Goal: Information Seeking & Learning: Compare options

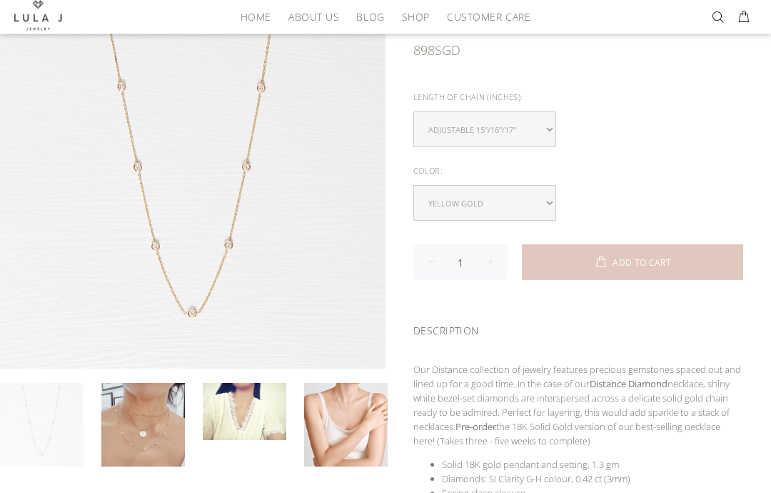
scroll to position [168, 0]
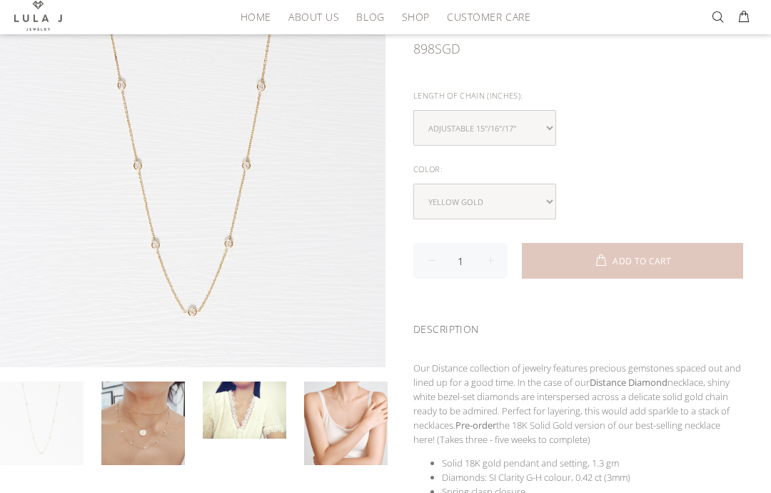
click at [158, 426] on link at bounding box center [143, 423] width 84 height 84
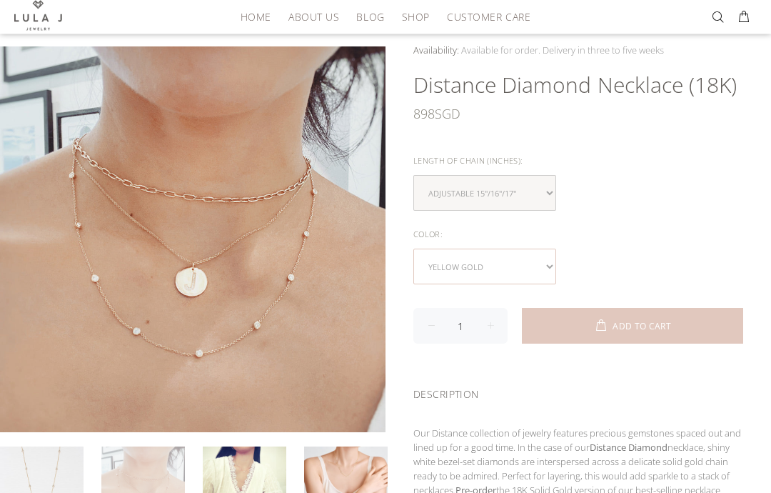
click at [550, 263] on select "yellow gold rose gold white gold" at bounding box center [484, 267] width 143 height 36
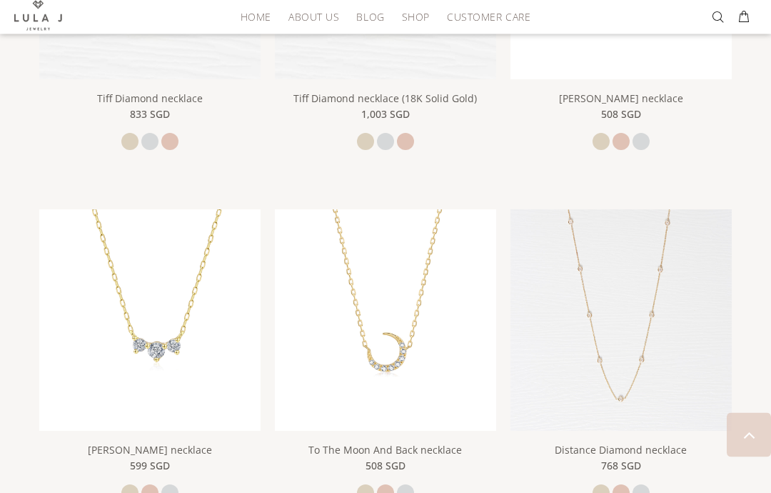
scroll to position [448, 0]
click at [764, 281] on div "Lula J Jewelry is all about casual fine jewelry and nothing says fine like spar…" at bounding box center [385, 307] width 771 height 1210
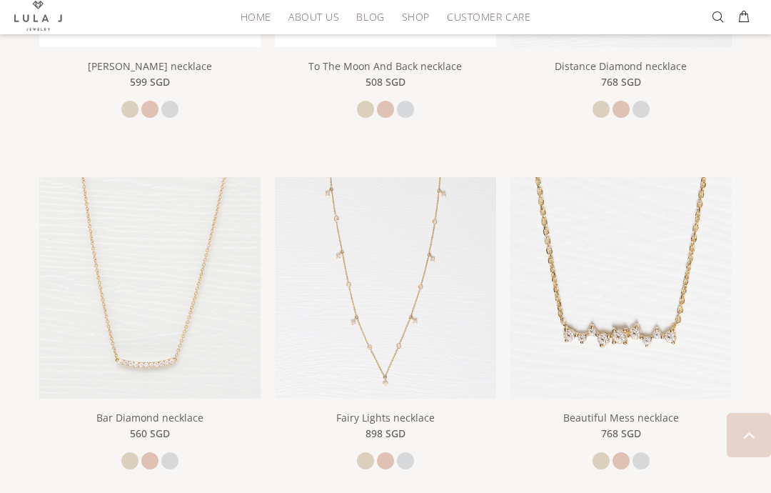
scroll to position [830, 0]
click at [418, 315] on img at bounding box center [385, 288] width 221 height 221
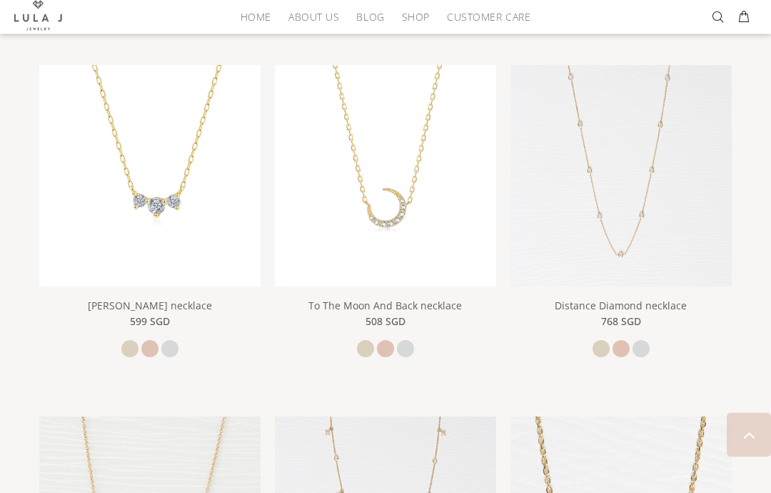
scroll to position [592, 0]
click at [658, 238] on img at bounding box center [620, 175] width 221 height 221
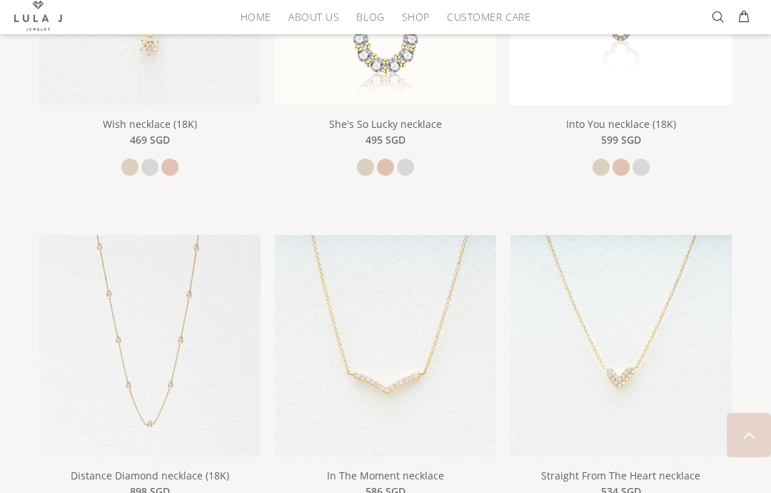
scroll to position [1473, 0]
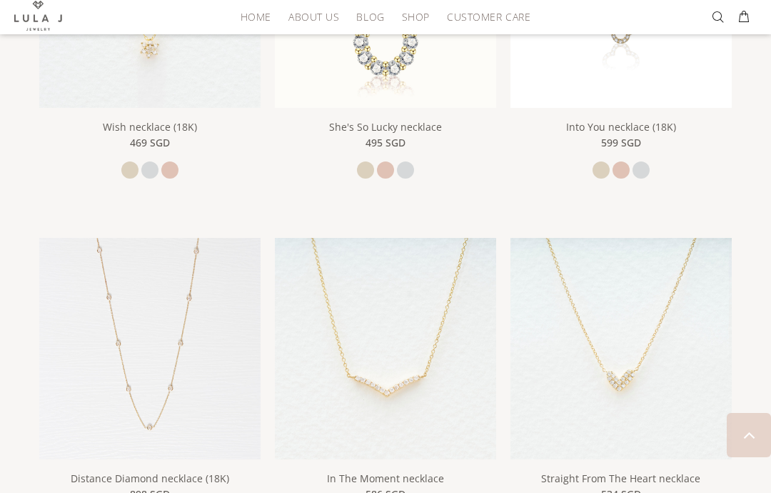
click at [115, 327] on img at bounding box center [149, 348] width 221 height 221
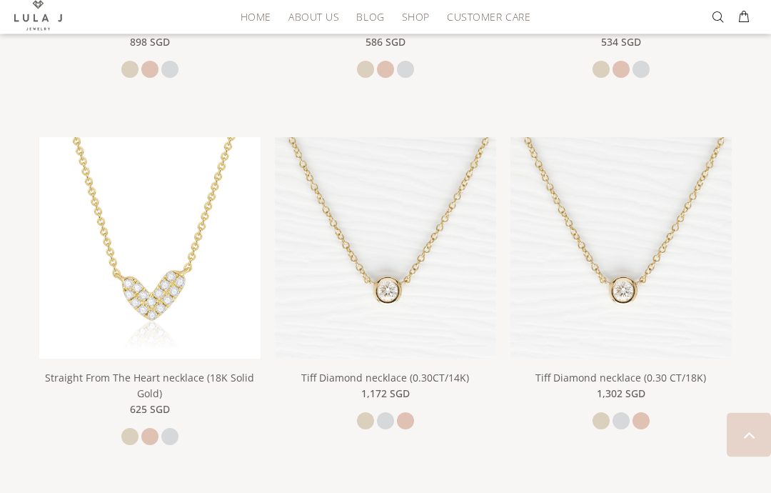
scroll to position [1925, 0]
click at [651, 301] on img at bounding box center [620, 247] width 221 height 221
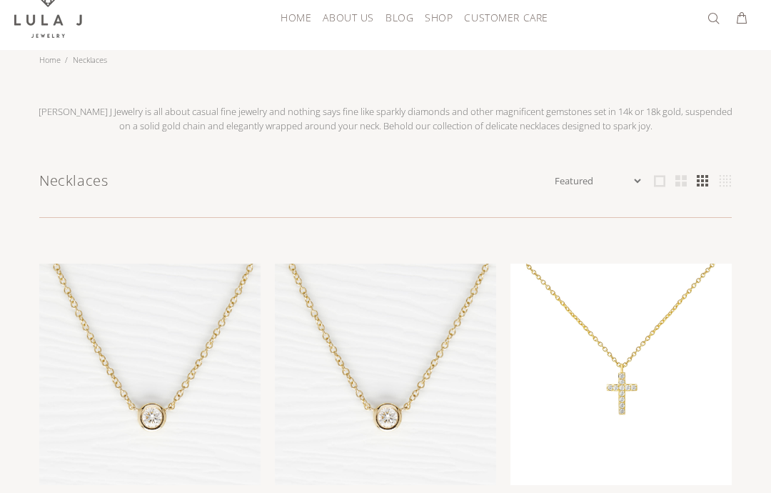
scroll to position [0, 0]
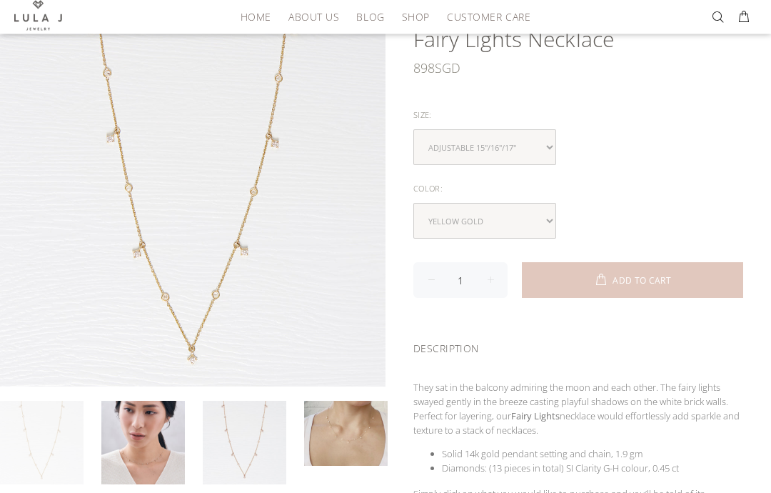
scroll to position [151, 0]
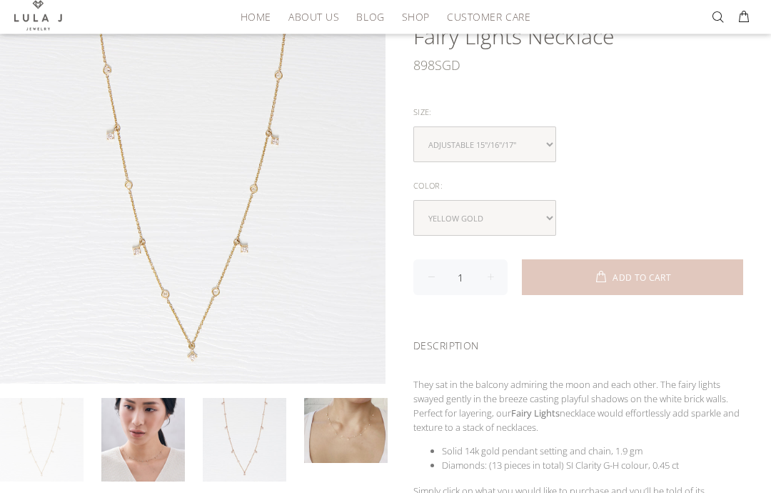
click at [348, 433] on link at bounding box center [346, 430] width 84 height 65
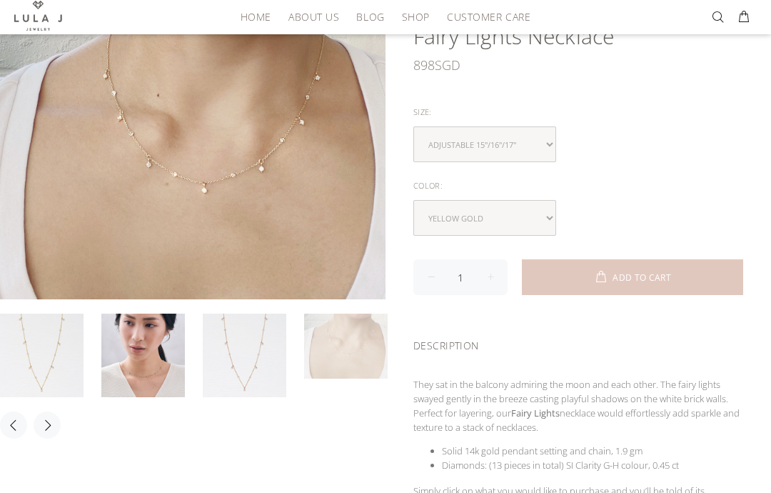
scroll to position [0, 0]
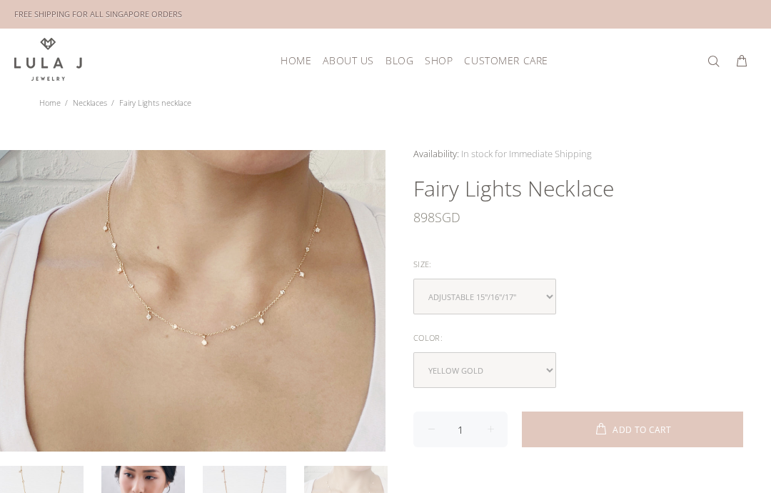
click at [353, 81] on div "HOME ABOUT US BLOG SHOP New Arrivals Bestsellers Necklaces Bracelets Earrings S…" at bounding box center [385, 61] width 742 height 64
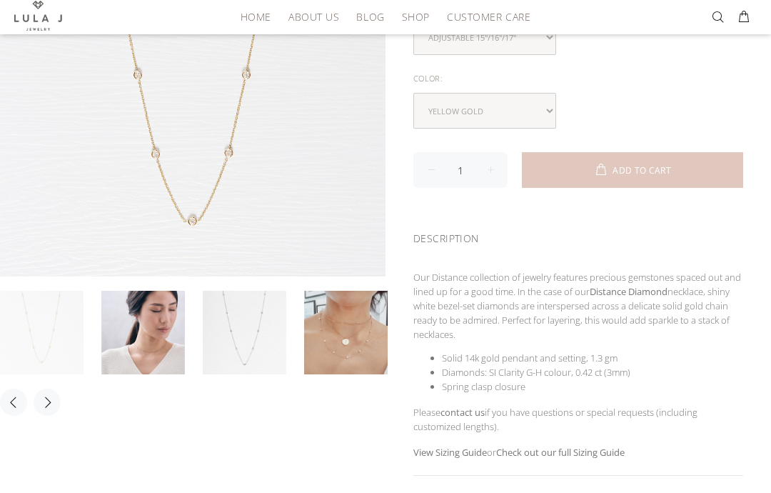
scroll to position [257, 0]
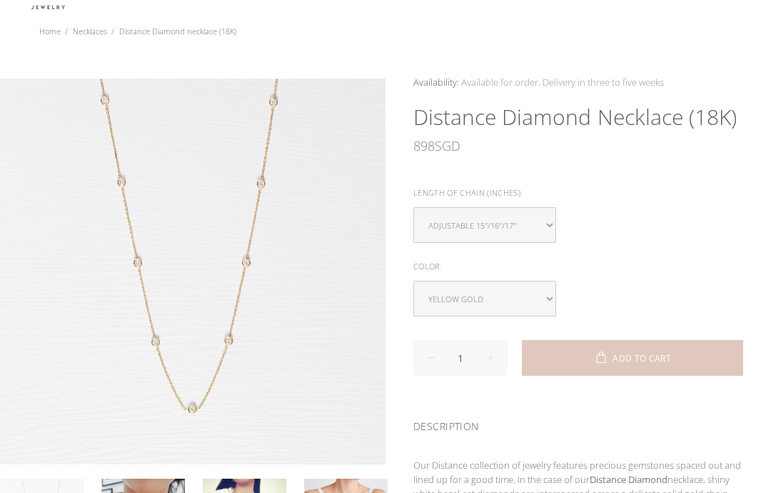
scroll to position [33, 0]
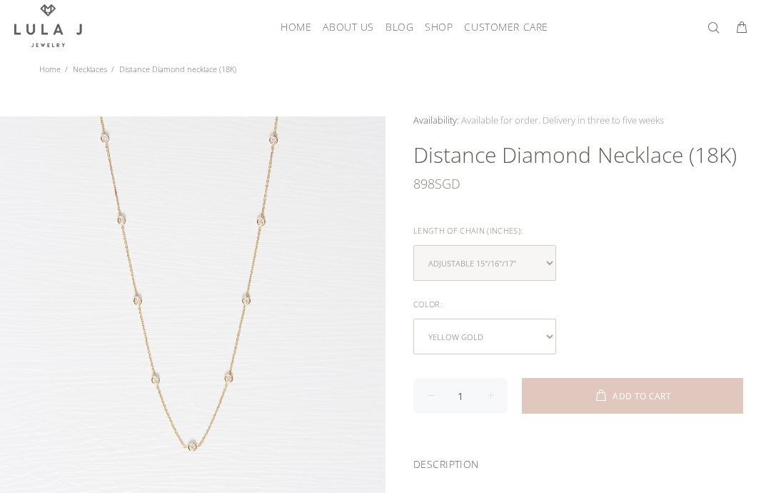
click at [544, 333] on select "yellow gold rose gold white gold" at bounding box center [484, 337] width 143 height 36
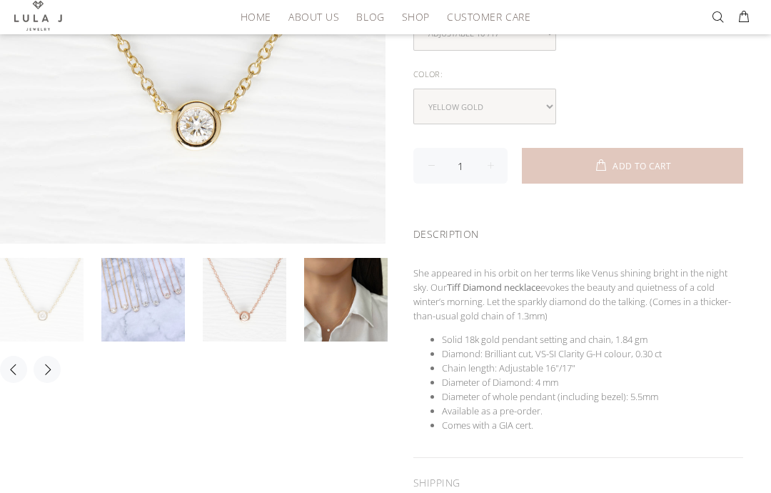
scroll to position [293, 0]
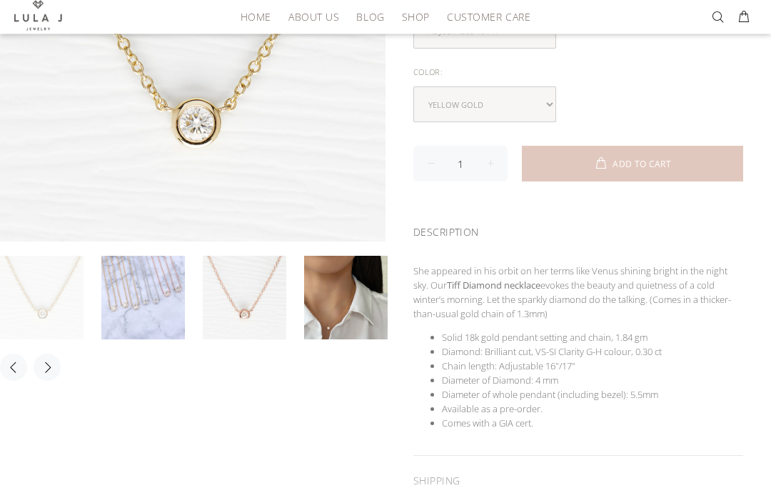
click at [331, 301] on link at bounding box center [346, 298] width 84 height 84
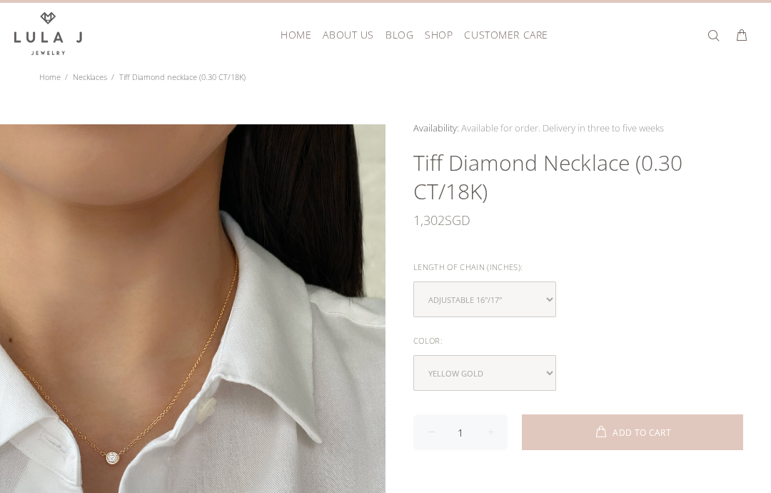
scroll to position [0, 0]
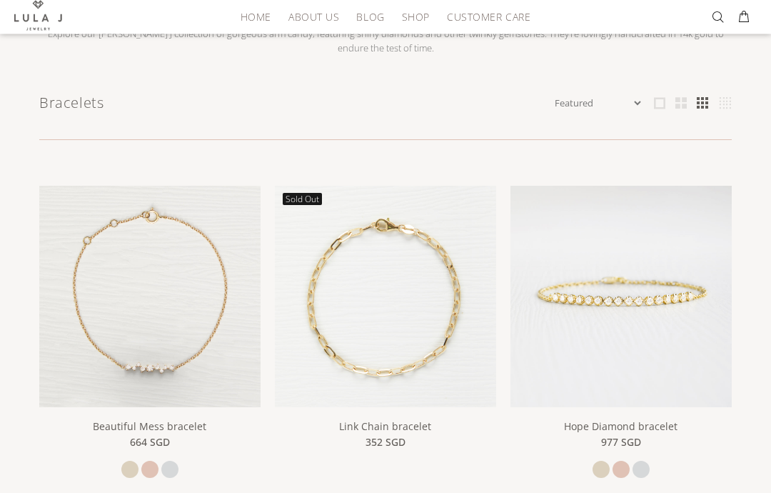
scroll to position [109, 0]
click at [662, 296] on img at bounding box center [620, 296] width 221 height 221
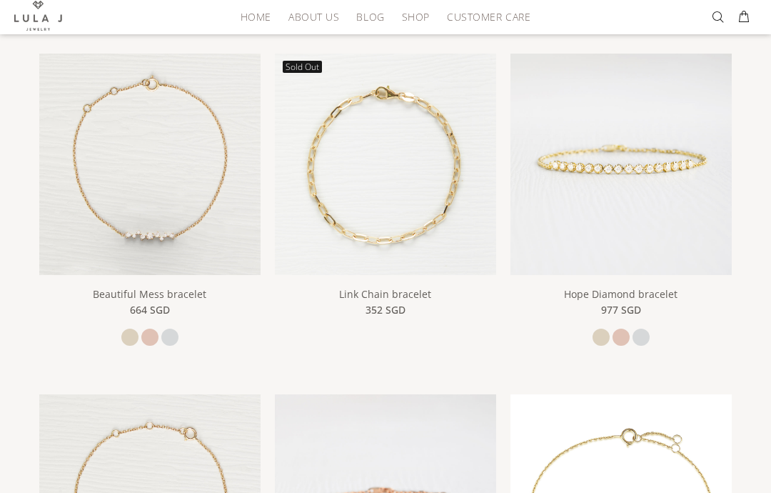
scroll to position [0, 0]
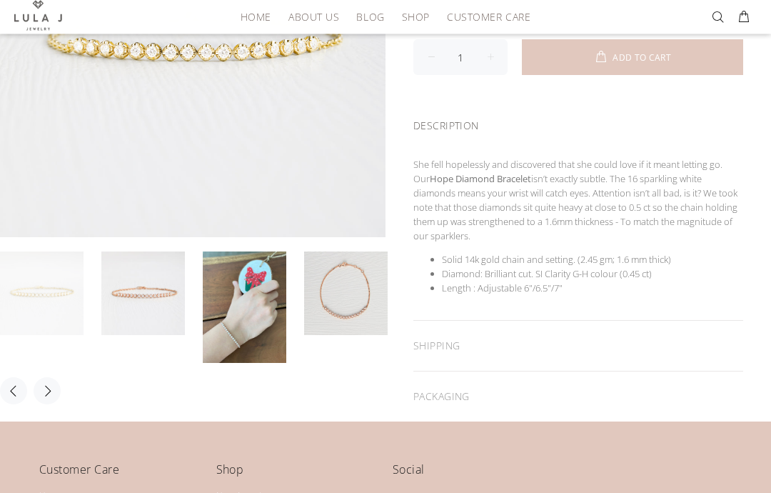
scroll to position [318, 0]
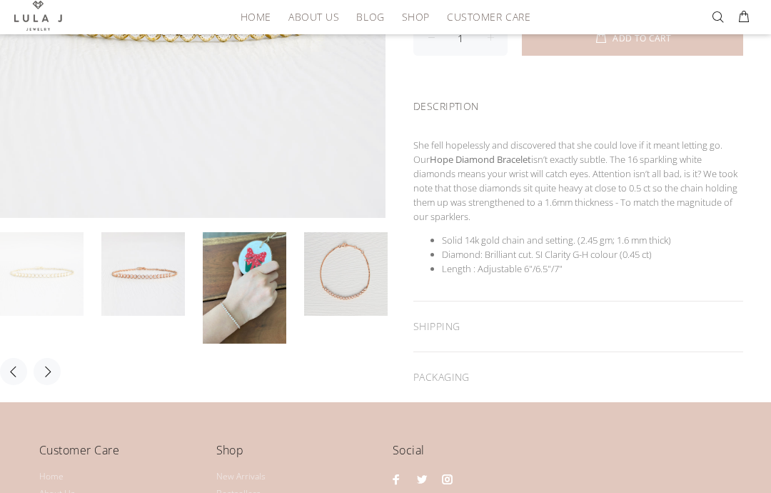
click at [258, 300] on link at bounding box center [245, 287] width 84 height 111
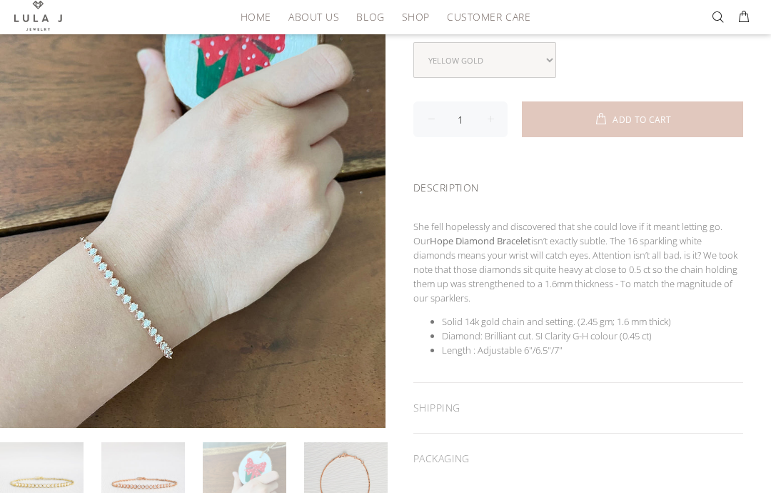
scroll to position [228, 0]
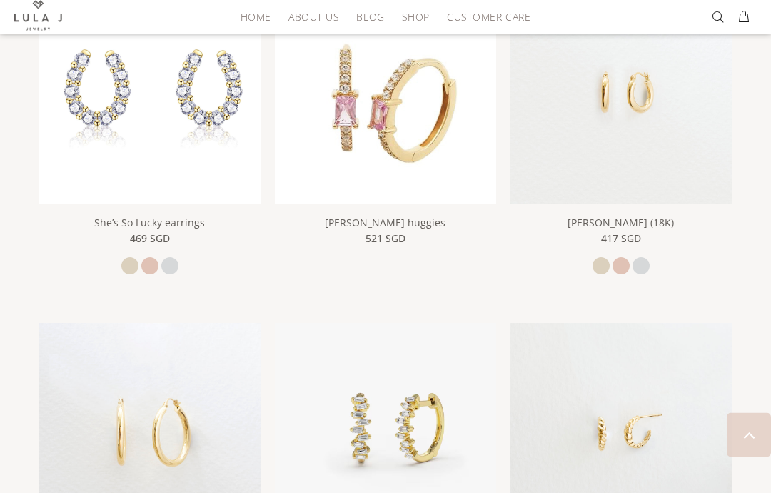
scroll to position [1345, 0]
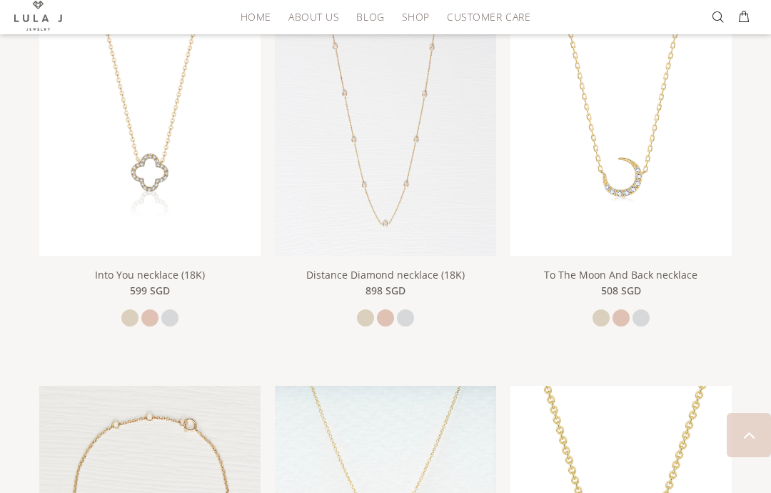
scroll to position [1195, 0]
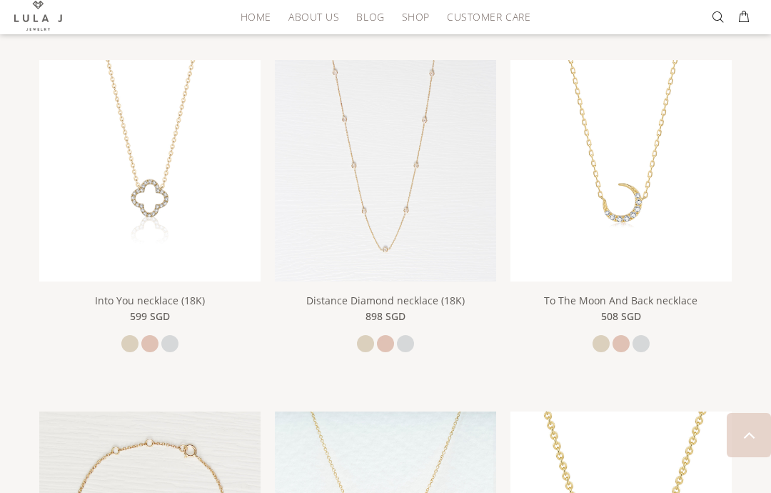
click at [375, 218] on img at bounding box center [385, 170] width 221 height 221
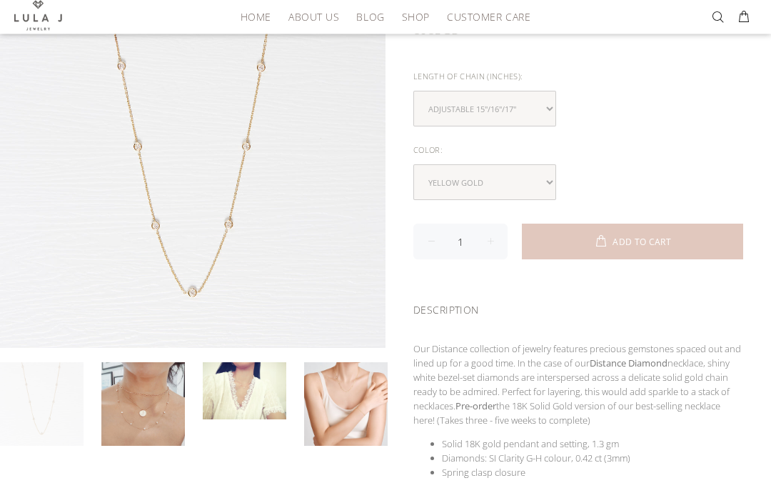
scroll to position [188, 0]
click at [262, 391] on link at bounding box center [245, 390] width 84 height 57
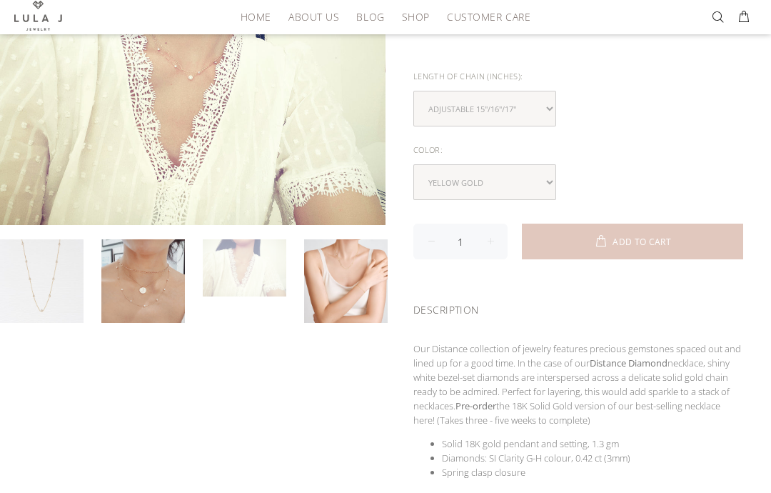
click at [251, 296] on link at bounding box center [245, 267] width 84 height 57
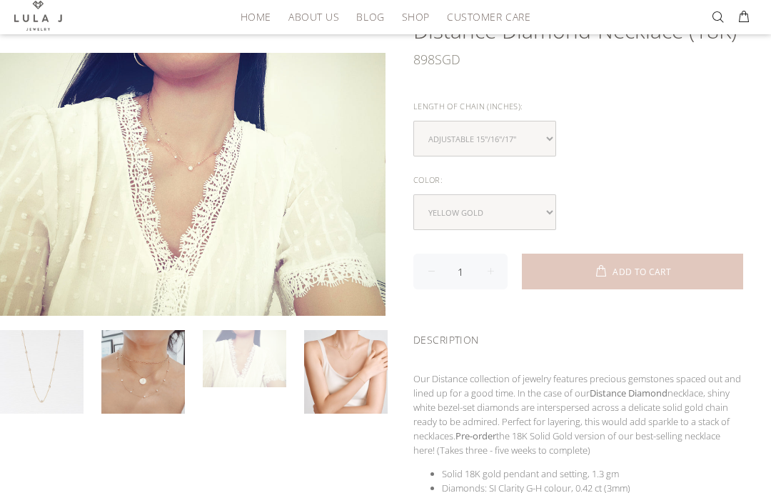
scroll to position [152, 0]
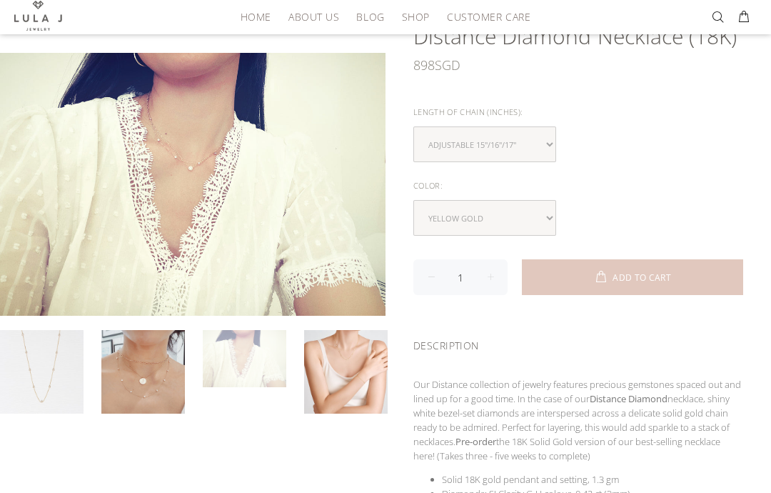
click at [343, 370] on link at bounding box center [346, 372] width 84 height 84
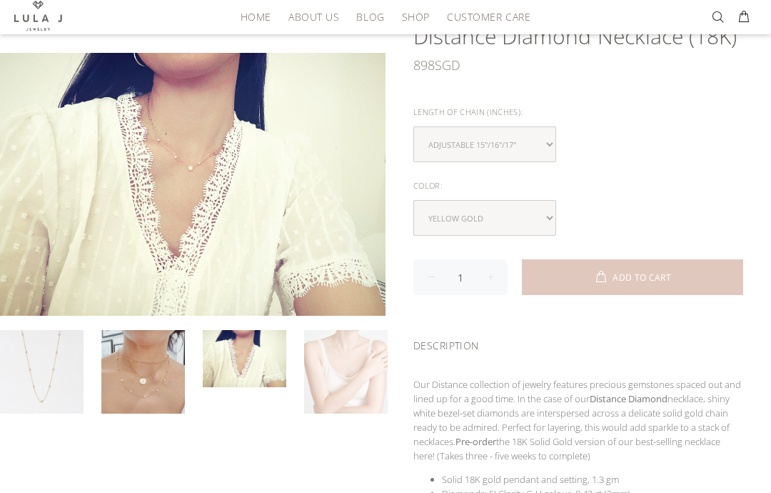
click at [353, 376] on link at bounding box center [346, 372] width 84 height 84
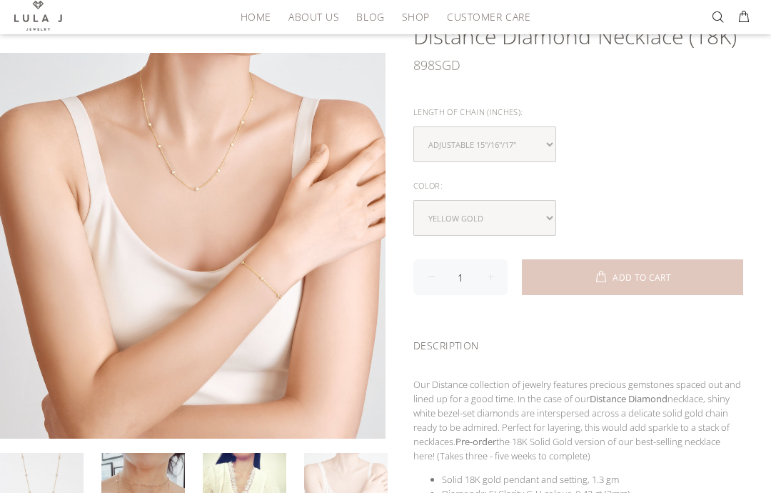
click at [352, 453] on link at bounding box center [346, 495] width 84 height 84
click at [343, 369] on img at bounding box center [192, 245] width 385 height 385
click at [547, 213] on select "yellow gold rose gold white gold" at bounding box center [484, 218] width 143 height 36
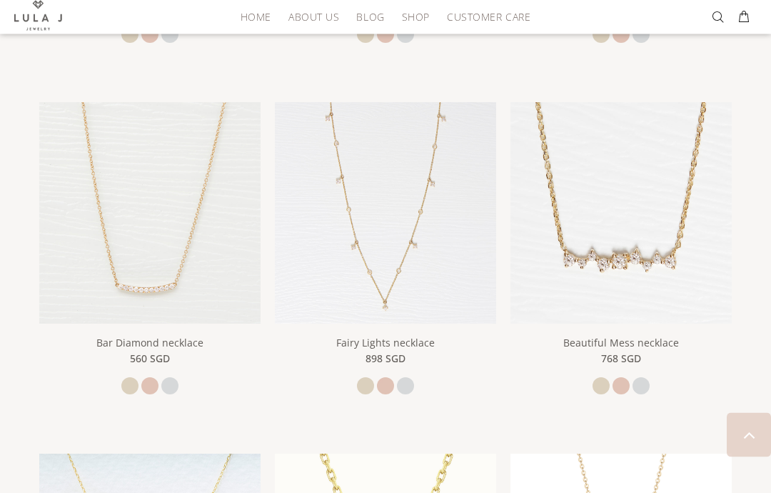
scroll to position [906, 0]
click at [395, 257] on img at bounding box center [385, 212] width 221 height 221
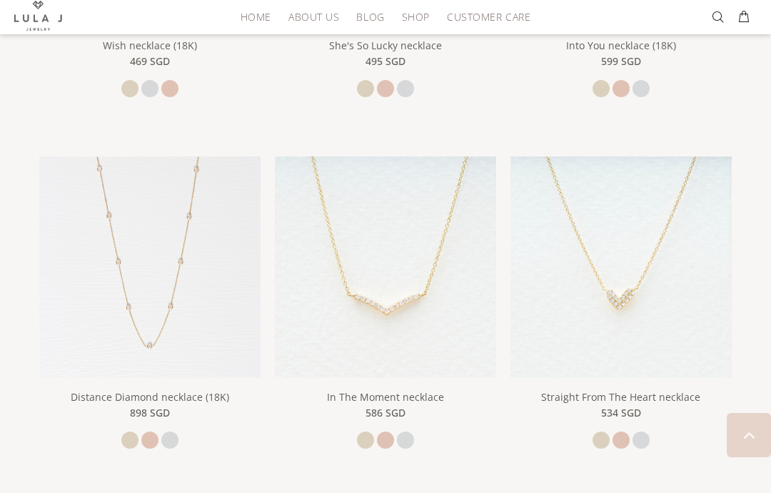
scroll to position [1602, 0]
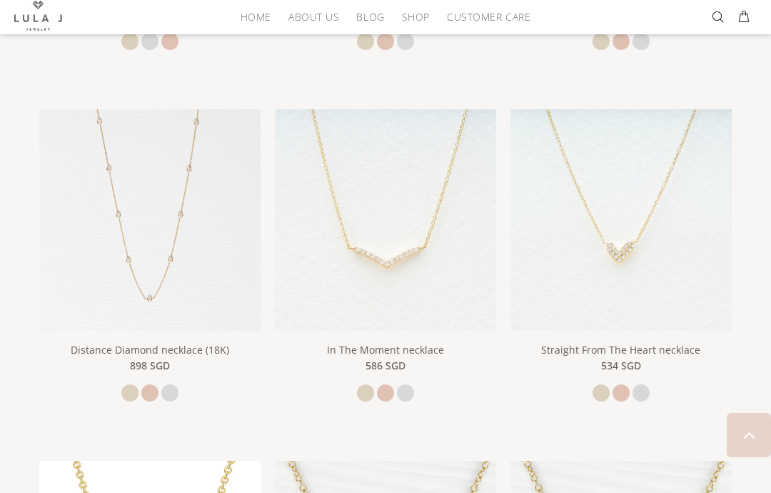
click at [111, 250] on img at bounding box center [149, 219] width 221 height 221
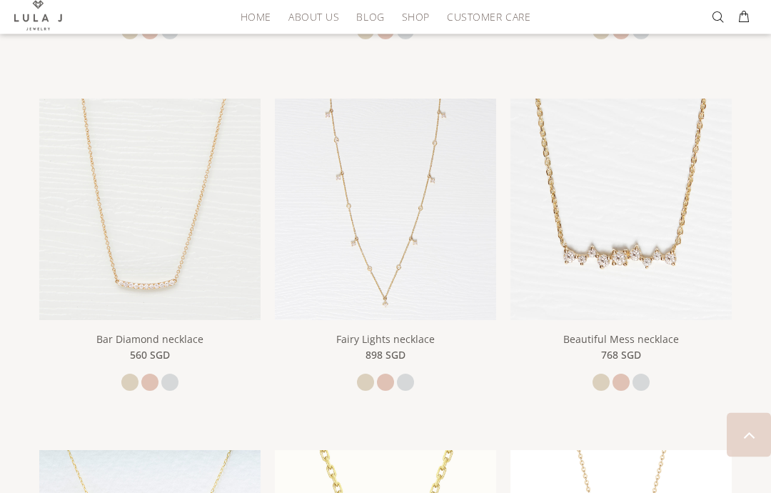
scroll to position [910, 0]
click at [400, 223] on img at bounding box center [385, 209] width 221 height 221
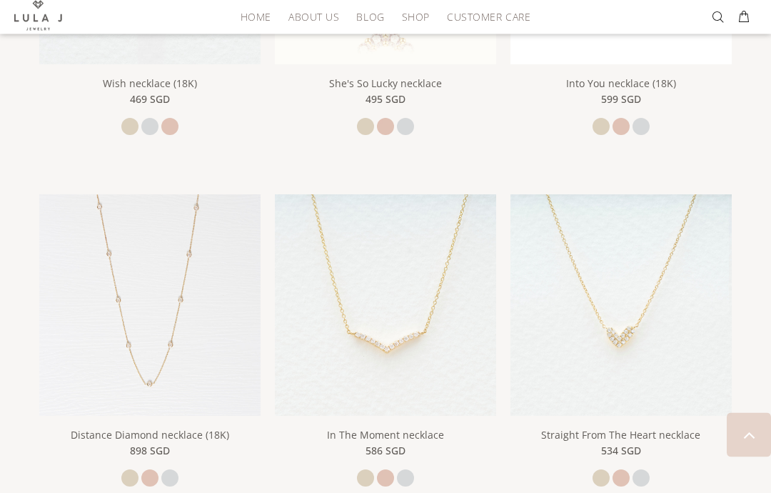
scroll to position [1517, 0]
click at [158, 350] on img at bounding box center [149, 304] width 221 height 221
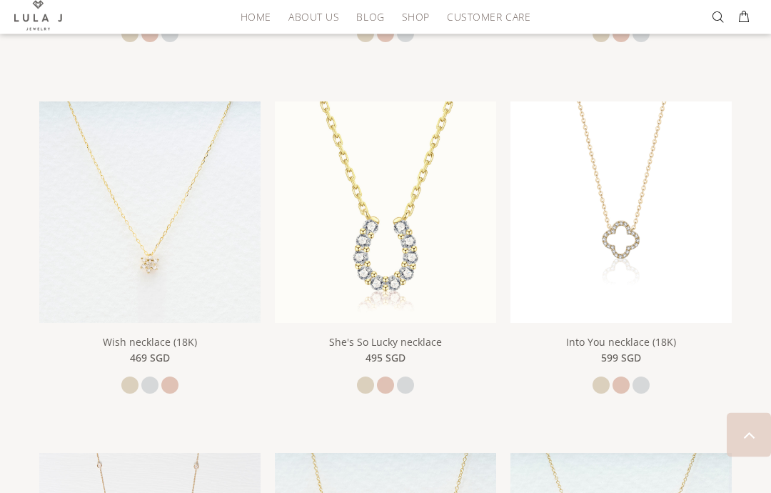
scroll to position [1251, 0]
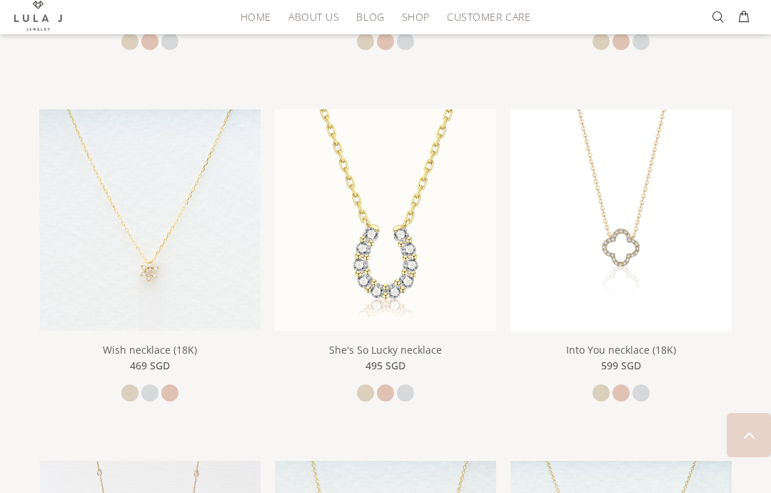
click at [370, 24] on link "BLOG" at bounding box center [370, 17] width 45 height 22
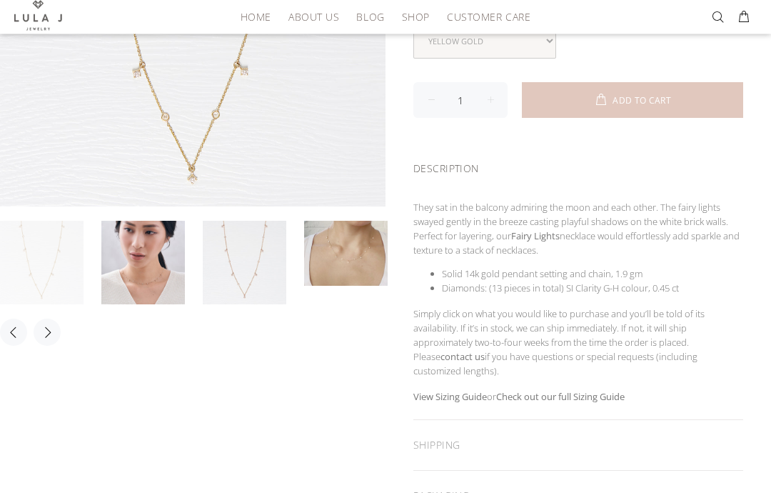
scroll to position [330, 0]
click at [148, 251] on link at bounding box center [143, 262] width 84 height 84
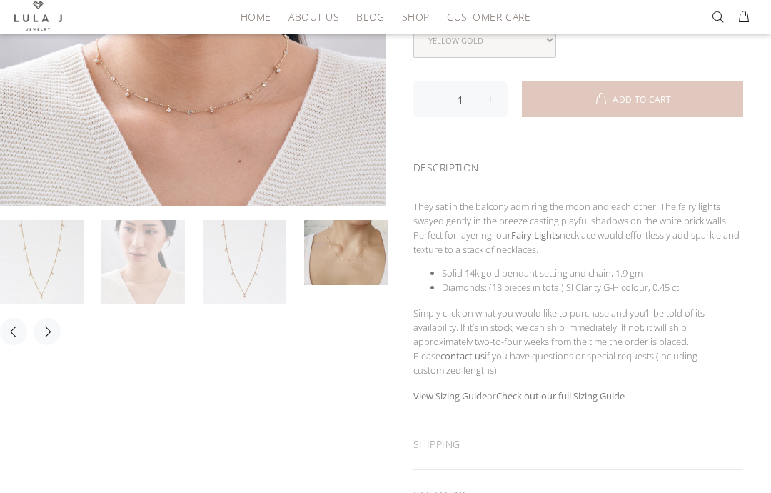
click at [41, 256] on link at bounding box center [42, 262] width 84 height 84
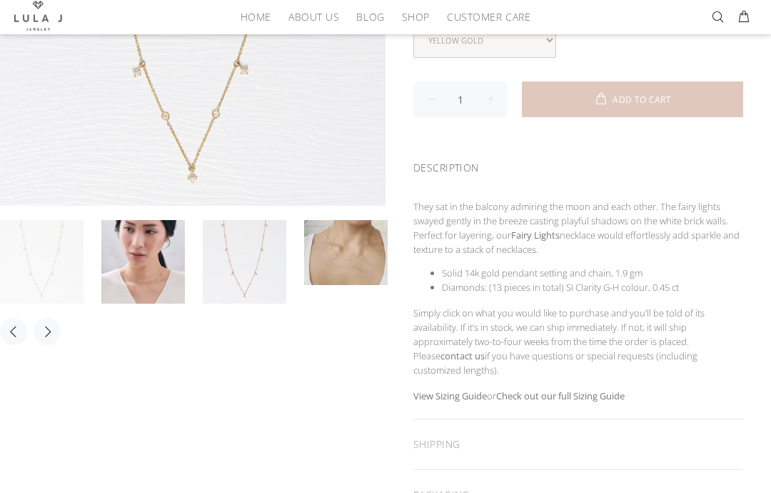
click at [330, 246] on link at bounding box center [346, 252] width 84 height 65
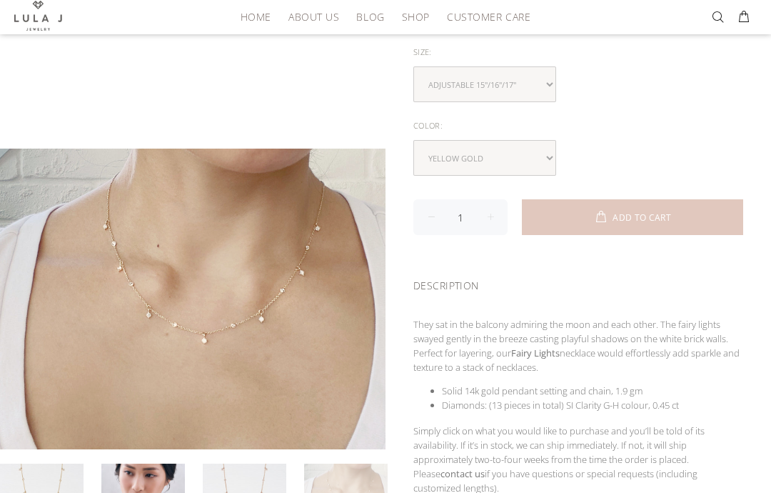
scroll to position [155, 0]
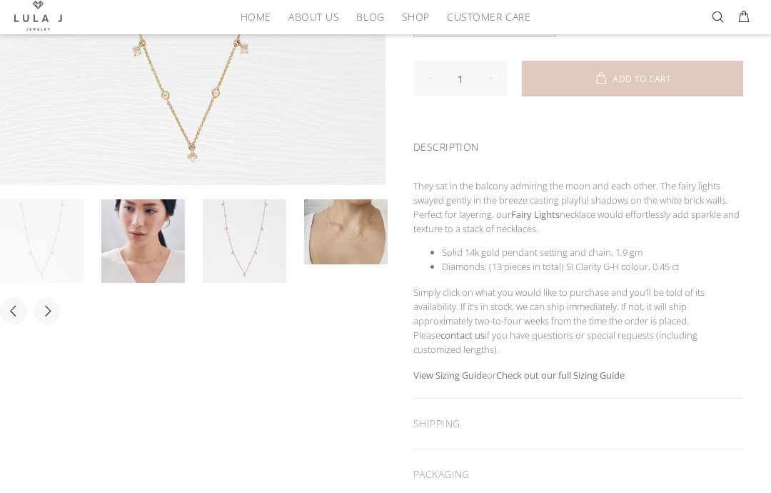
scroll to position [369, 0]
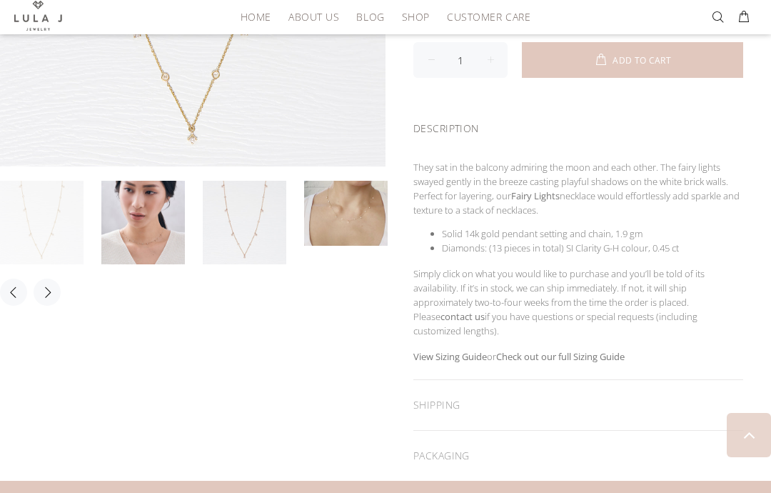
click at [336, 209] on link at bounding box center [346, 213] width 84 height 65
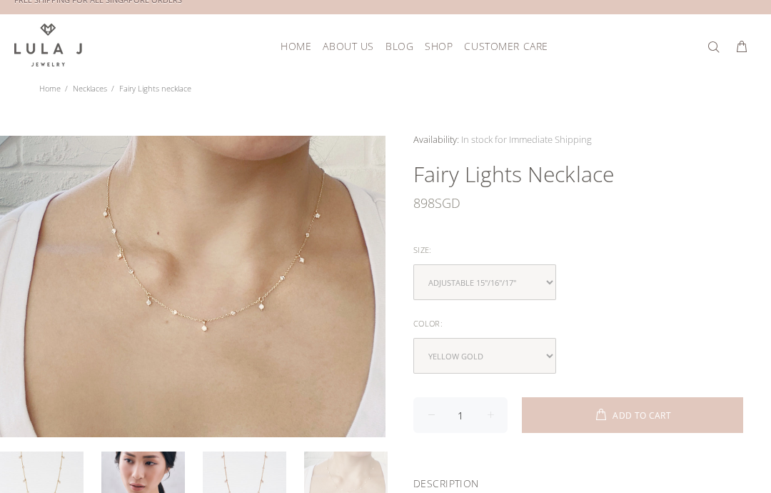
scroll to position [0, 0]
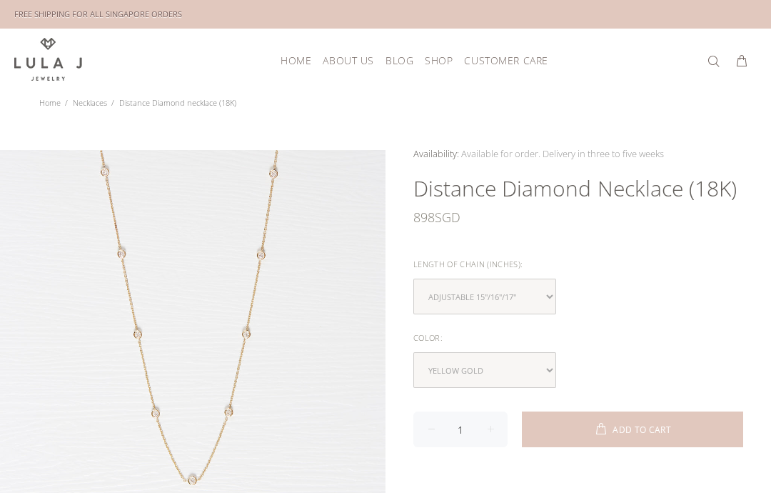
click at [78, 179] on div at bounding box center [192, 338] width 385 height 385
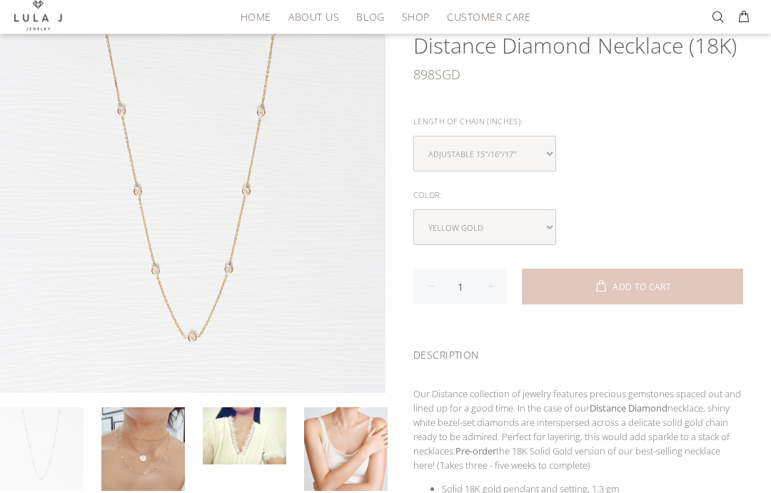
scroll to position [136, 0]
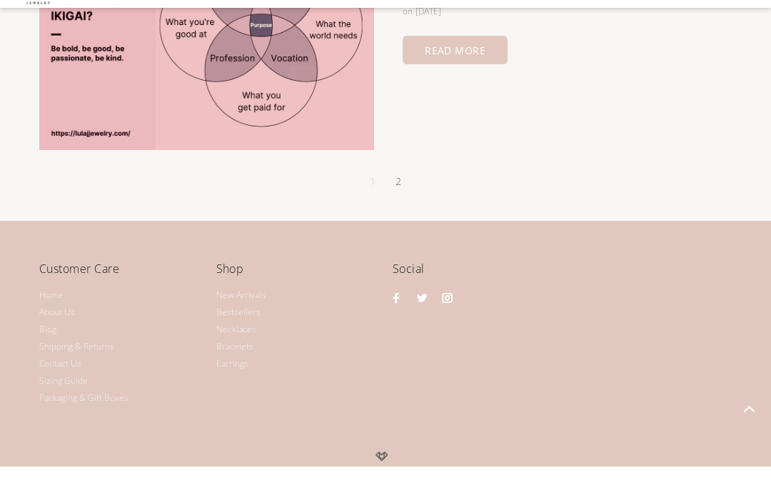
scroll to position [2510, 0]
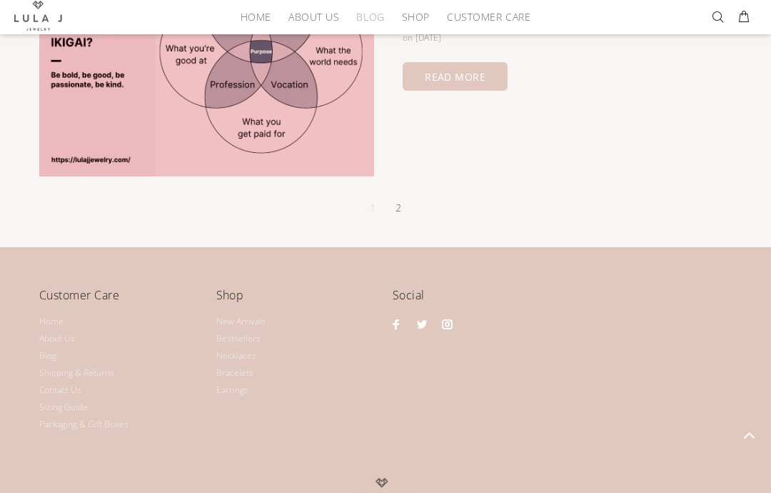
click at [236, 315] on link "New Arrivals" at bounding box center [240, 321] width 49 height 17
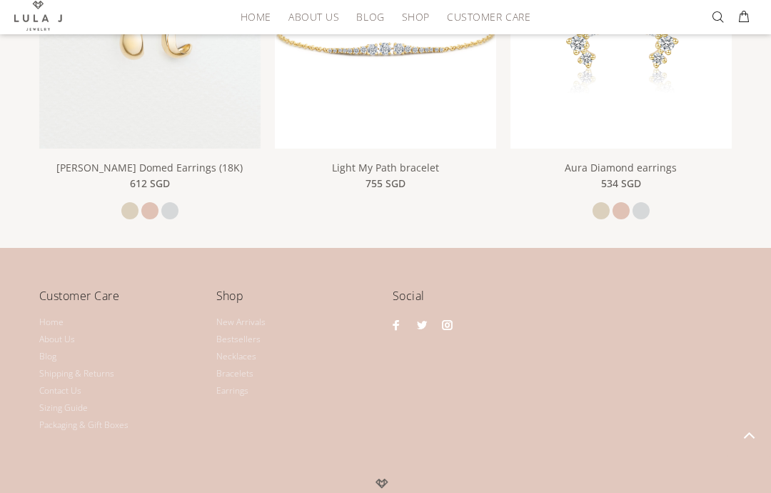
scroll to position [1143, 0]
